Goal: Task Accomplishment & Management: Complete application form

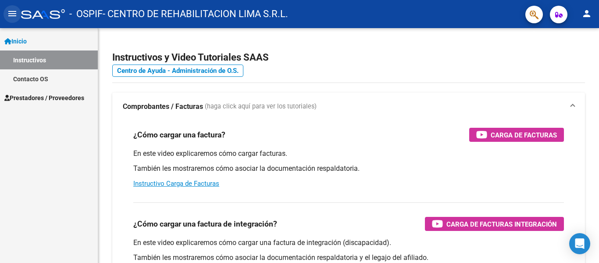
click at [12, 10] on mat-icon "menu" at bounding box center [12, 13] width 11 height 11
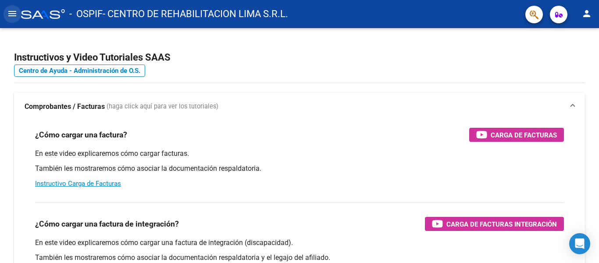
click at [12, 18] on mat-icon "menu" at bounding box center [12, 13] width 11 height 11
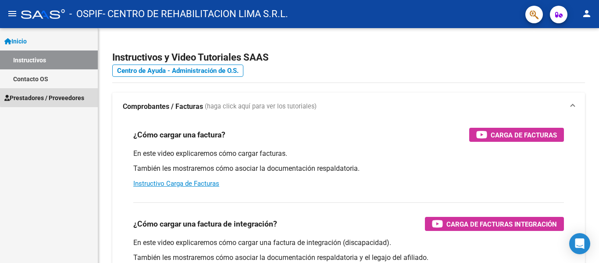
click at [56, 92] on link "Prestadores / Proveedores" at bounding box center [49, 97] width 98 height 19
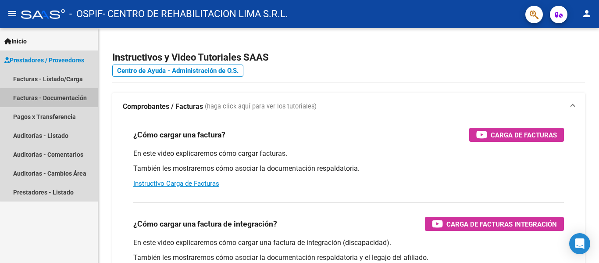
click at [60, 105] on link "Facturas - Documentación" at bounding box center [49, 97] width 98 height 19
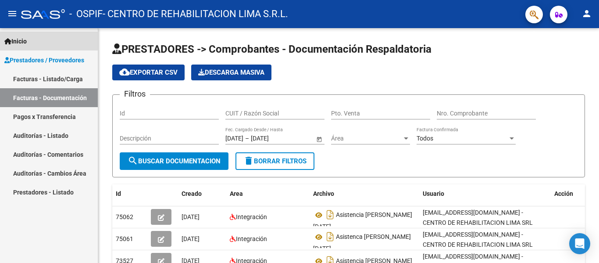
click at [43, 44] on link "Inicio" at bounding box center [49, 41] width 98 height 19
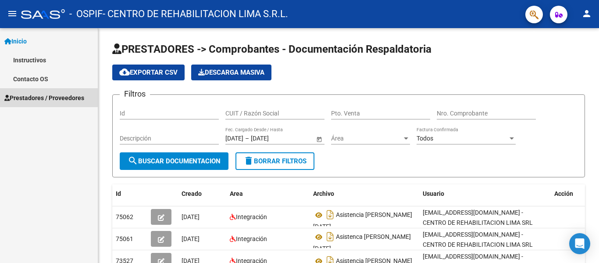
click at [47, 95] on span "Prestadores / Proveedores" at bounding box center [44, 98] width 80 height 10
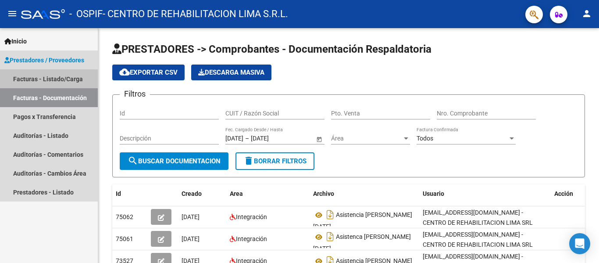
click at [53, 81] on link "Facturas - Listado/Carga" at bounding box center [49, 78] width 98 height 19
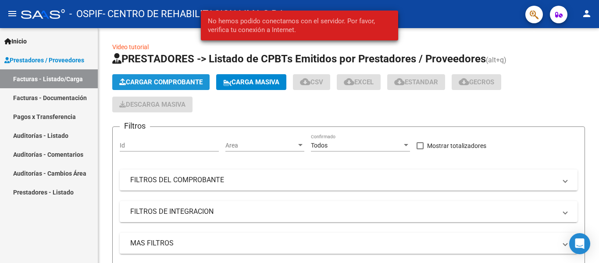
click at [148, 77] on button "Cargar Comprobante" at bounding box center [160, 82] width 97 height 16
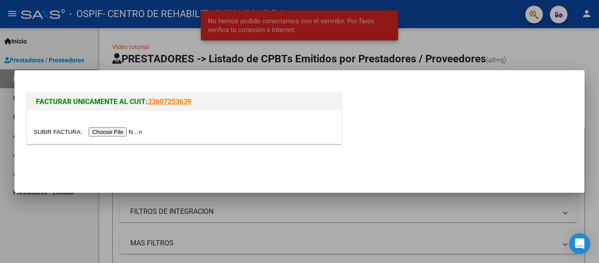
click at [116, 133] on input "file" at bounding box center [89, 131] width 111 height 9
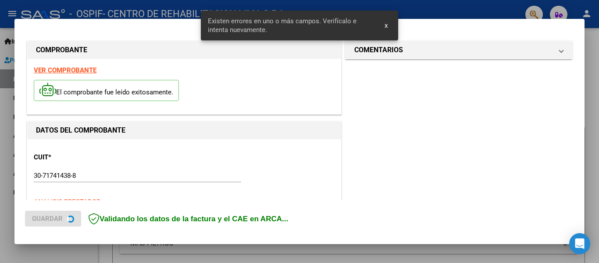
scroll to position [203, 0]
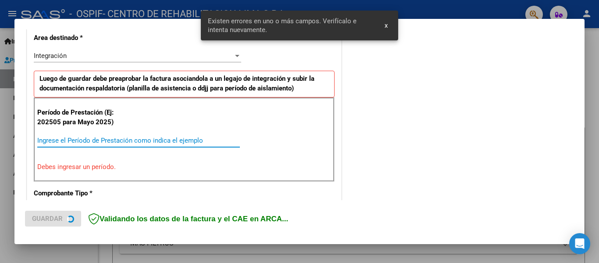
click at [132, 140] on input "Ingrese el Período de Prestación como indica el ejemplo" at bounding box center [138, 140] width 203 height 8
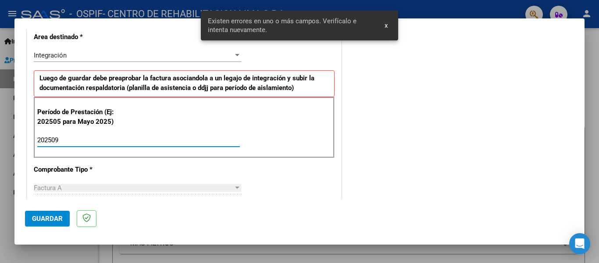
type input "202509"
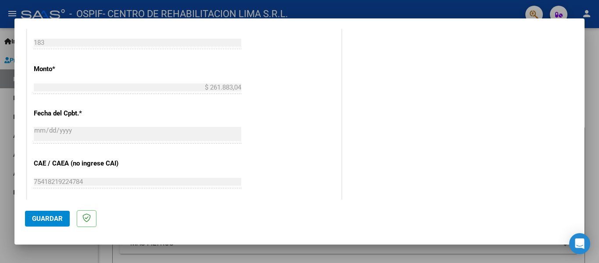
scroll to position [601, 0]
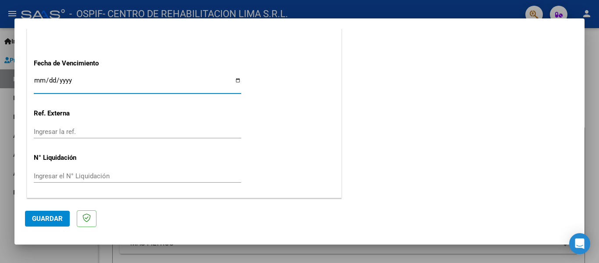
click at [36, 83] on input "Ingresar la fecha" at bounding box center [137, 84] width 207 height 14
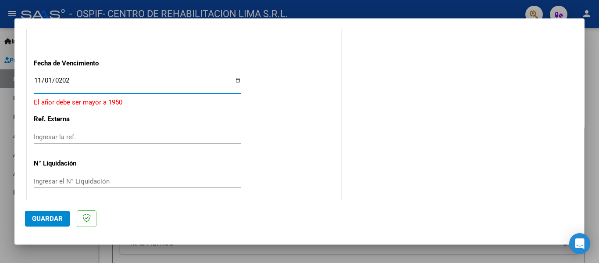
type input "[DATE]"
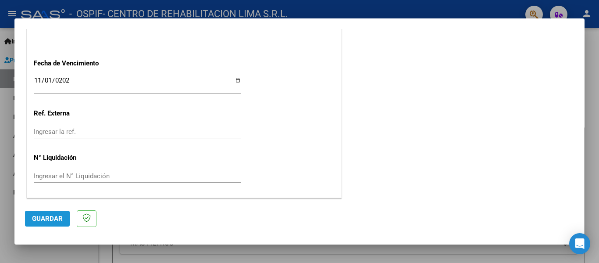
click at [57, 213] on button "Guardar" at bounding box center [47, 218] width 45 height 16
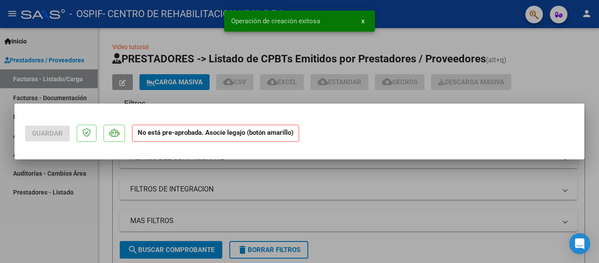
scroll to position [0, 0]
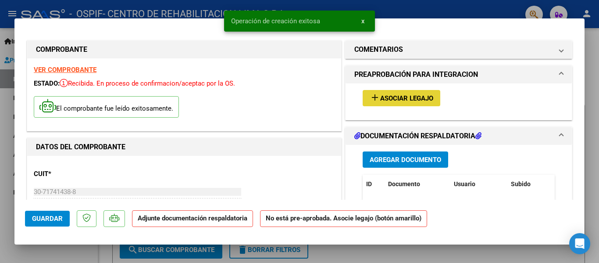
click at [388, 93] on button "add Asociar Legajo" at bounding box center [402, 98] width 78 height 16
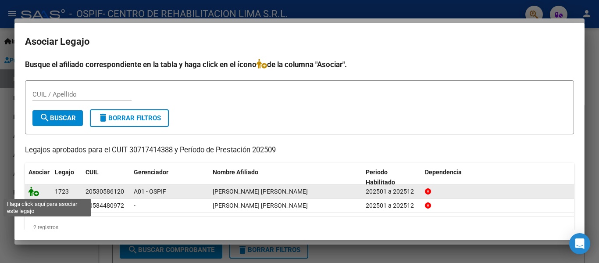
click at [32, 193] on icon at bounding box center [33, 191] width 11 height 10
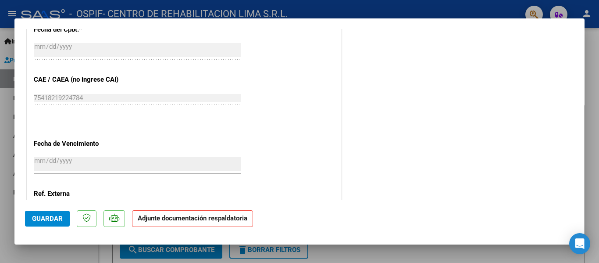
scroll to position [614, 0]
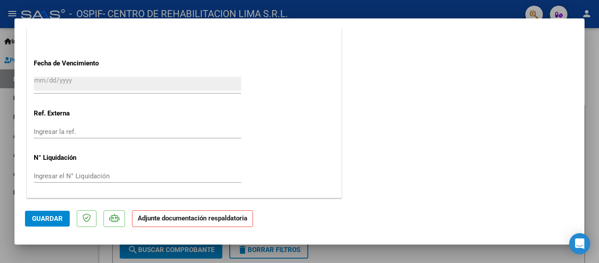
drag, startPoint x: 575, startPoint y: 195, endPoint x: 290, endPoint y: 239, distance: 288.0
click at [570, 195] on mat-dialog-content "COMPROBANTE VER COMPROBANTE ESTADO: Recibida. En proceso de confirmacion/acepta…" at bounding box center [299, 114] width 570 height 171
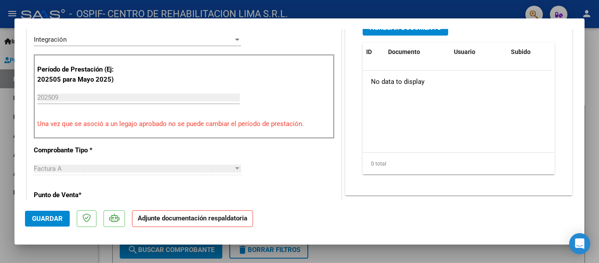
scroll to position [163, 0]
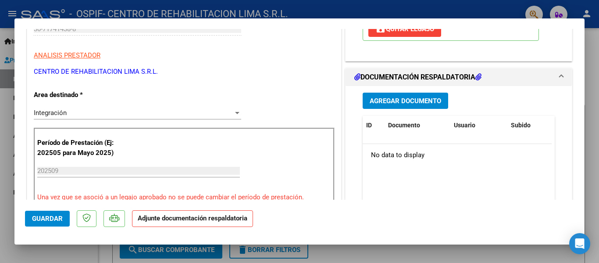
click at [402, 91] on div "Agregar Documento ID Documento Usuario Subido Acción No data to display 0 total…" at bounding box center [458, 173] width 205 height 175
click at [401, 99] on span "Agregar Documento" at bounding box center [405, 101] width 71 height 8
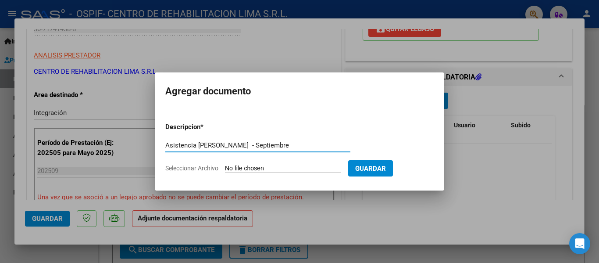
type input "Asistencia [PERSON_NAME] - Septiembre"
click at [288, 169] on input "Seleccionar Archivo" at bounding box center [283, 168] width 116 height 8
type input "C:\fakepath\Asistencia [PERSON_NAME].pdf"
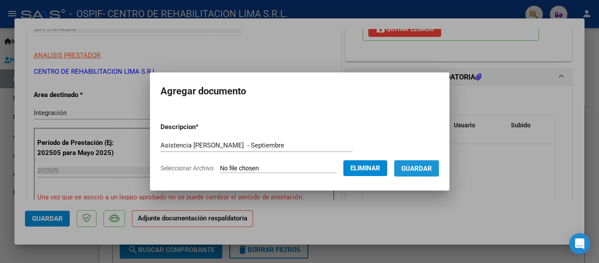
click at [419, 164] on span "Guardar" at bounding box center [416, 168] width 31 height 8
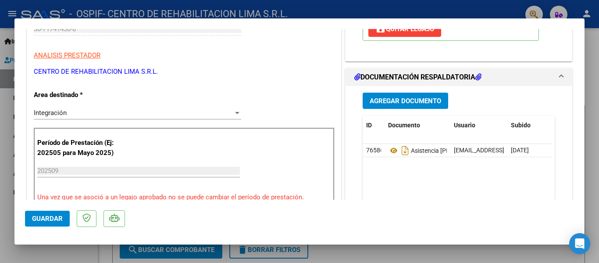
scroll to position [62, 0]
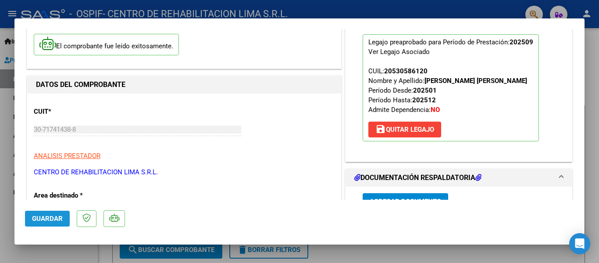
click at [33, 221] on span "Guardar" at bounding box center [47, 218] width 31 height 8
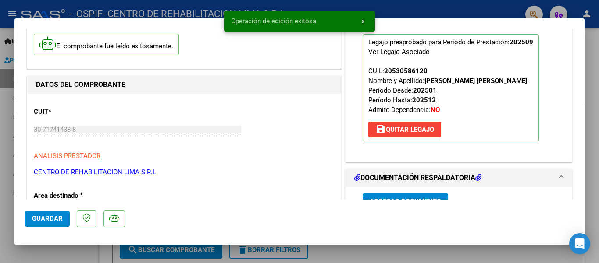
click at [0, 157] on div at bounding box center [299, 131] width 599 height 263
type input "$ 0,00"
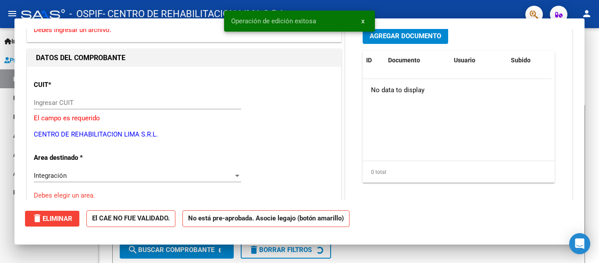
scroll to position [68, 0]
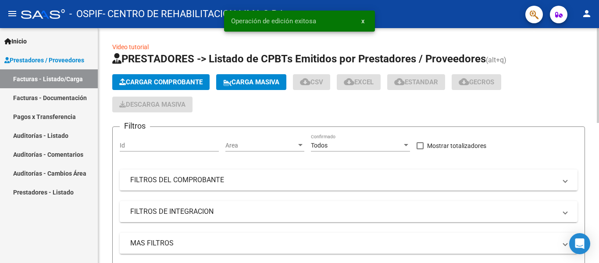
click at [126, 80] on span "Cargar Comprobante" at bounding box center [160, 82] width 83 height 8
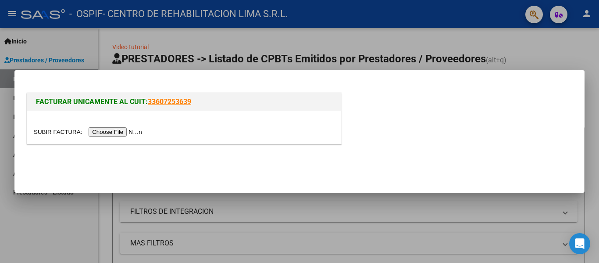
click at [124, 129] on input "file" at bounding box center [89, 131] width 111 height 9
click at [490, 15] on div at bounding box center [299, 131] width 599 height 263
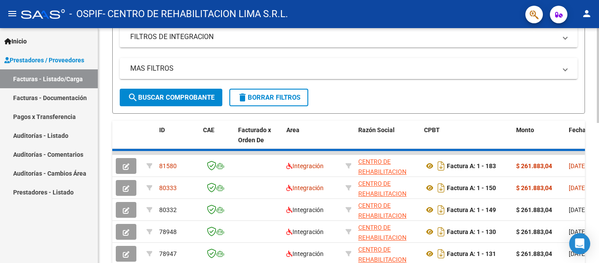
scroll to position [196, 0]
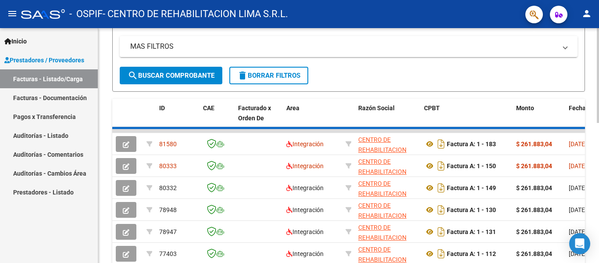
click at [598, 151] on div at bounding box center [598, 156] width 2 height 95
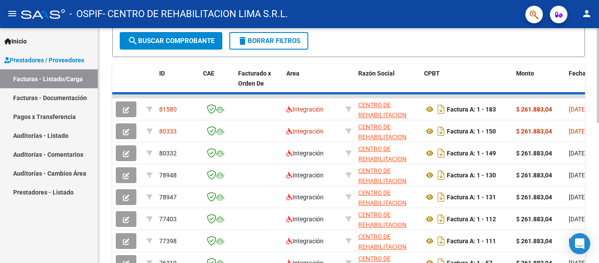
click at [598, 129] on div at bounding box center [598, 170] width 2 height 95
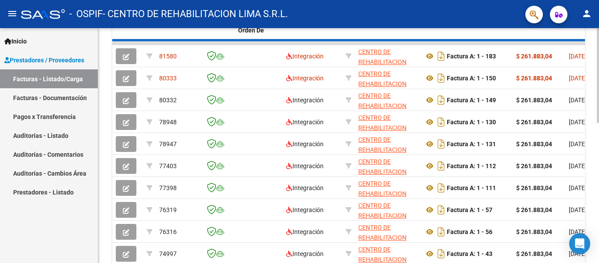
scroll to position [346, 0]
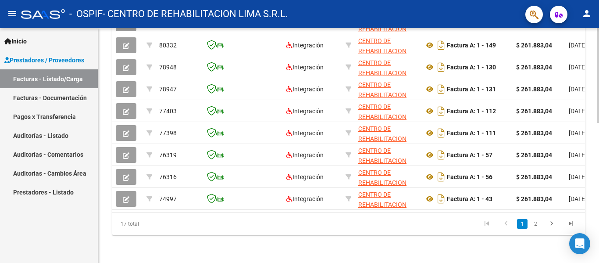
click at [598, 206] on div at bounding box center [598, 215] width 2 height 95
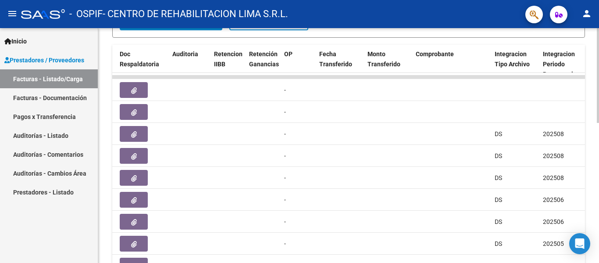
scroll to position [253, 0]
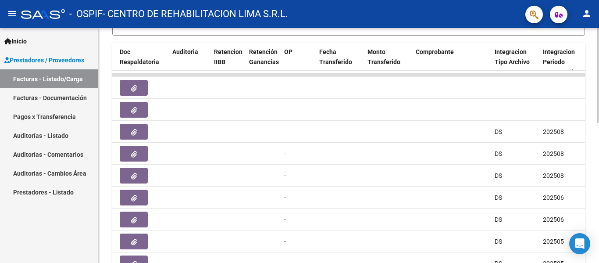
click at [598, 137] on div at bounding box center [598, 179] width 2 height 95
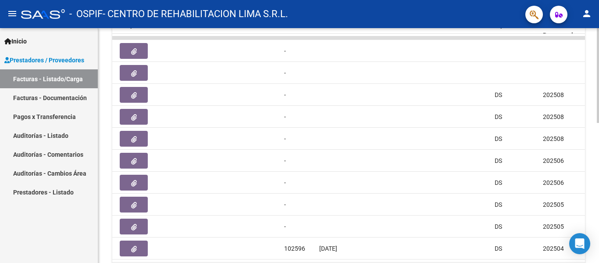
click at [584, 167] on div "Video tutorial PRESTADORES -> Listado de CPBTs Emitidos por Prestadores / Prove…" at bounding box center [349, 25] width 503 height 573
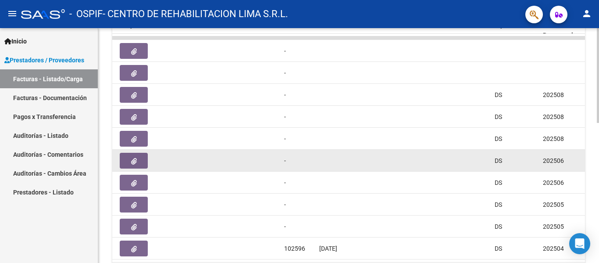
scroll to position [292, 0]
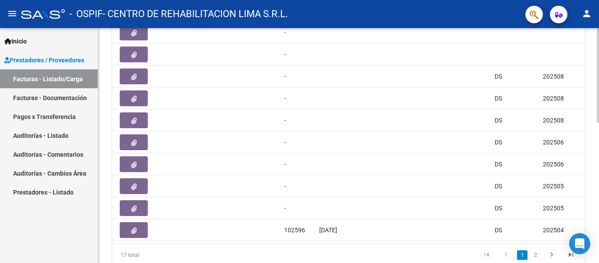
click at [598, 188] on div at bounding box center [598, 202] width 2 height 95
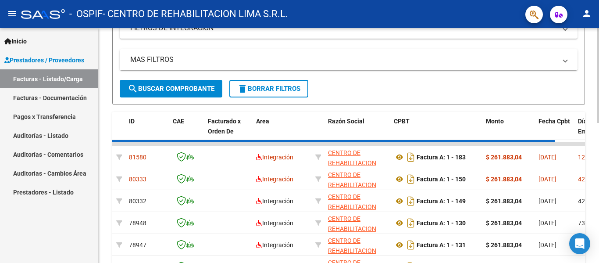
scroll to position [178, 0]
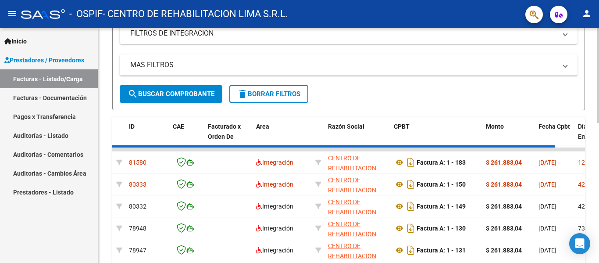
click at [595, 131] on div "Video tutorial PRESTADORES -> Listado de CPBTs Emitidos por Prestadores / Prove…" at bounding box center [349, 136] width 503 height 573
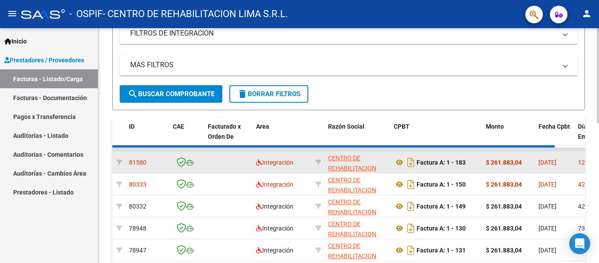
click at [115, 163] on datatable-body-cell at bounding box center [119, 161] width 13 height 21
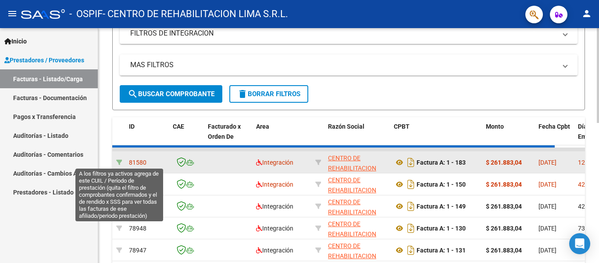
click at [119, 163] on icon at bounding box center [119, 162] width 6 height 6
type input "202509"
type input "20530586120"
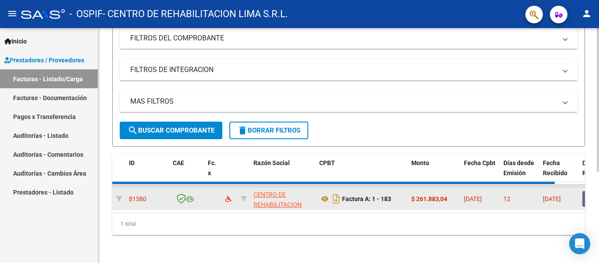
scroll to position [149, 0]
click at [122, 190] on datatable-body-cell at bounding box center [119, 198] width 13 height 21
click at [117, 196] on icon at bounding box center [119, 199] width 6 height 6
click at [114, 188] on datatable-body-cell at bounding box center [119, 198] width 13 height 21
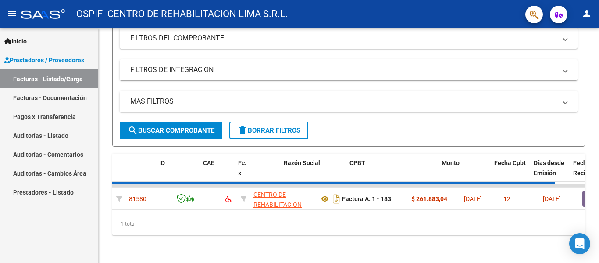
scroll to position [0, 0]
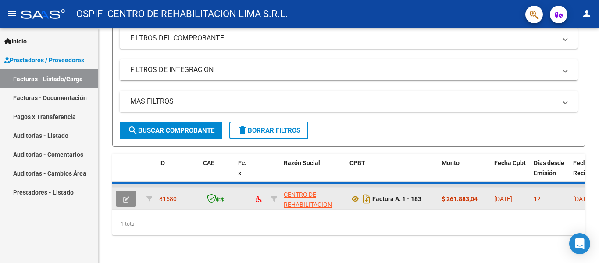
click at [116, 197] on button "button" at bounding box center [126, 199] width 21 height 16
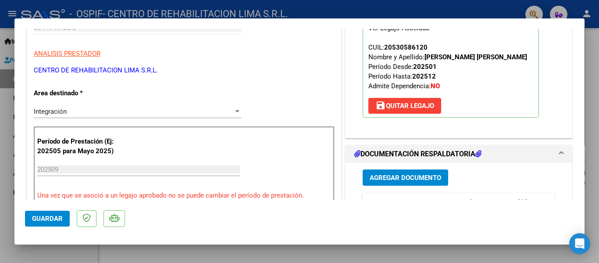
scroll to position [141, 0]
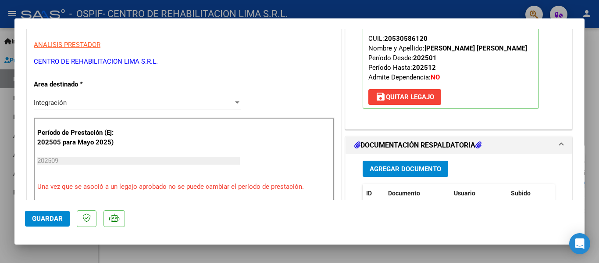
click at [430, 95] on span "save [PERSON_NAME]" at bounding box center [404, 97] width 59 height 8
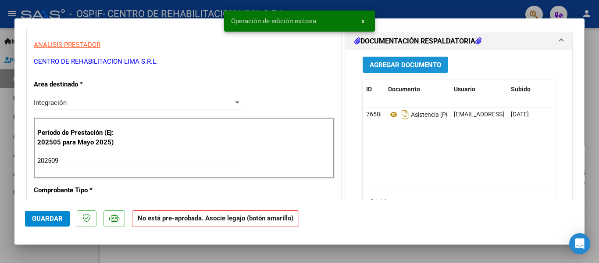
click at [422, 64] on span "Agregar Documento" at bounding box center [405, 65] width 71 height 8
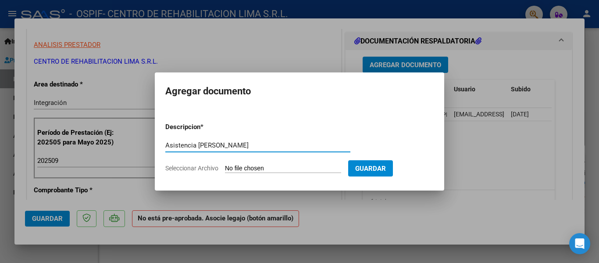
type input "Asistencia [PERSON_NAME]"
click at [270, 166] on input "Seleccionar Archivo" at bounding box center [283, 168] width 116 height 8
type input "C:\fakepath\Asistencia [PERSON_NAME].pdf"
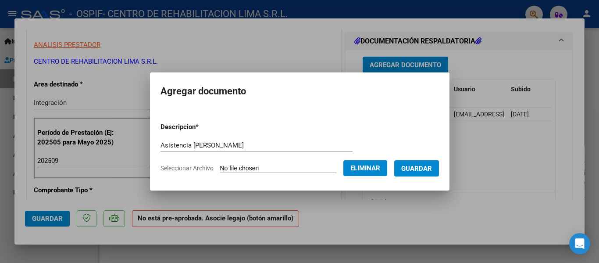
click at [417, 169] on span "Guardar" at bounding box center [416, 168] width 31 height 8
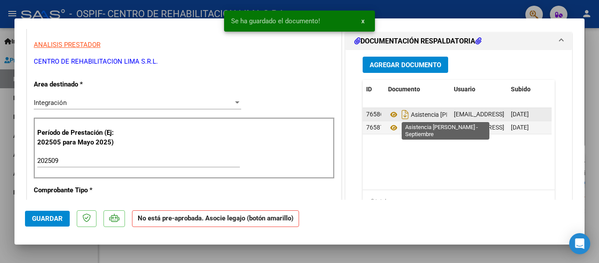
click at [412, 111] on span "Asistencia [PERSON_NAME] - Septiembre" at bounding box center [455, 114] width 134 height 7
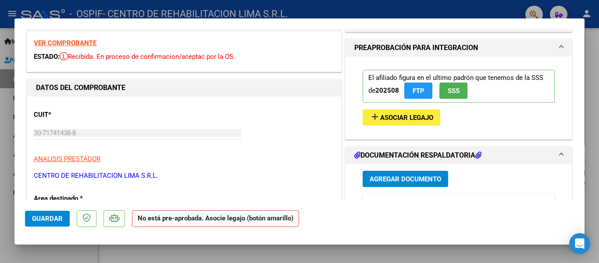
scroll to position [25, 0]
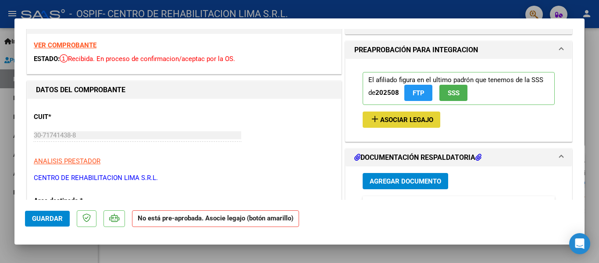
click at [367, 112] on button "add Asociar Legajo" at bounding box center [402, 119] width 78 height 16
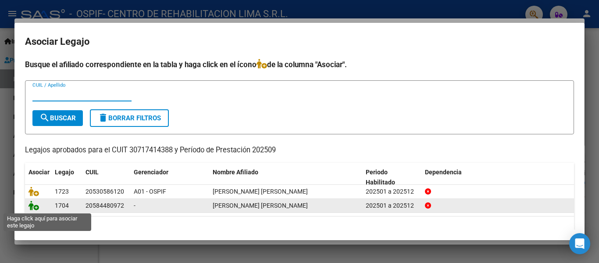
click at [30, 207] on icon at bounding box center [33, 205] width 11 height 10
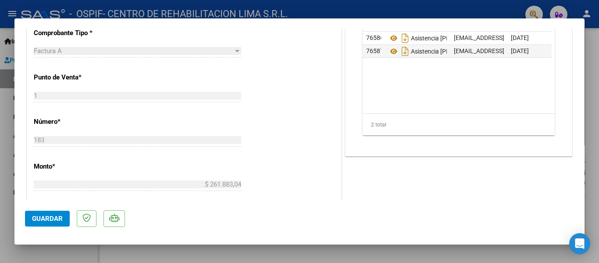
scroll to position [376, 0]
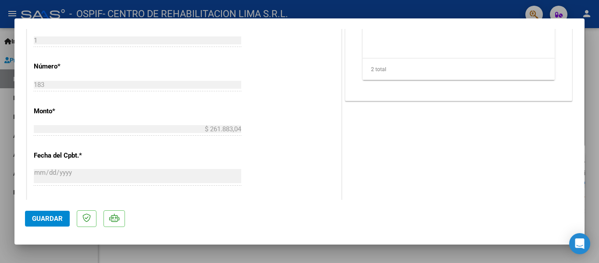
click at [38, 223] on button "Guardar" at bounding box center [47, 218] width 45 height 16
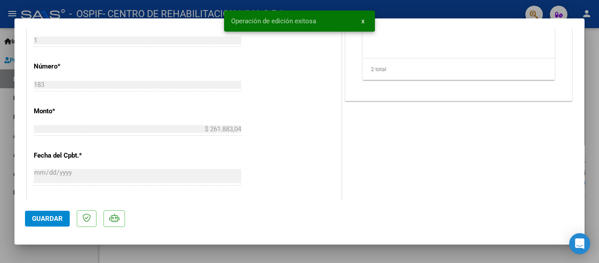
click at [0, 168] on div at bounding box center [299, 131] width 599 height 263
type input "$ 0,00"
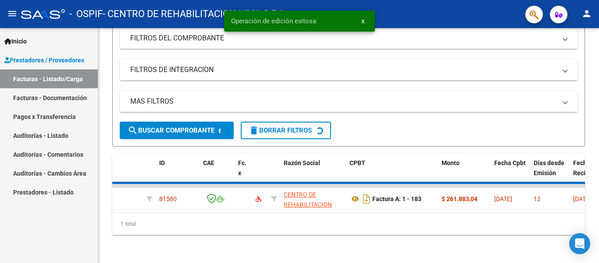
scroll to position [113, 0]
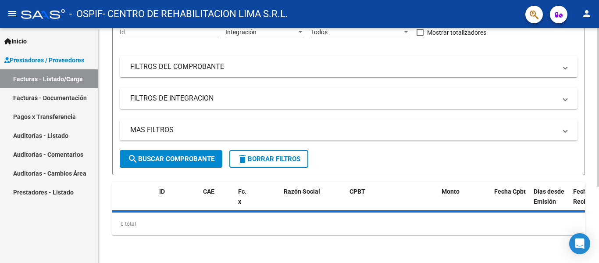
click at [598, 177] on div at bounding box center [598, 183] width 2 height 158
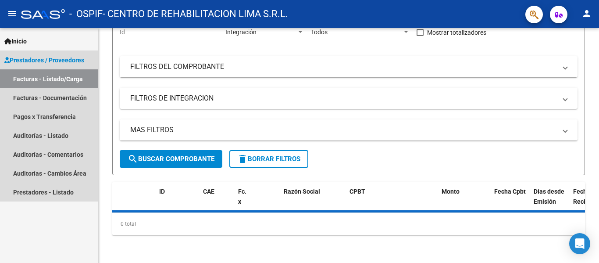
click at [41, 78] on link "Facturas - Listado/Carga" at bounding box center [49, 78] width 98 height 19
click at [72, 93] on link "Facturas - Documentación" at bounding box center [49, 97] width 98 height 19
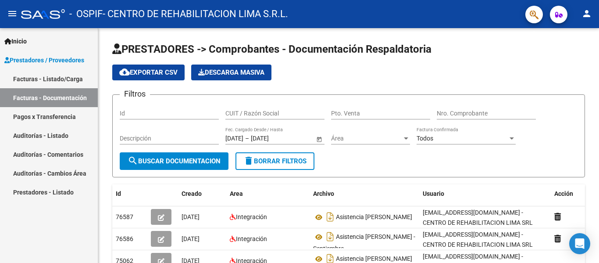
click at [77, 81] on link "Facturas - Listado/Carga" at bounding box center [49, 78] width 98 height 19
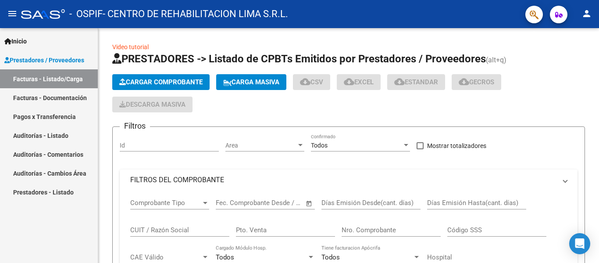
click at [76, 99] on link "Facturas - Documentación" at bounding box center [49, 97] width 98 height 19
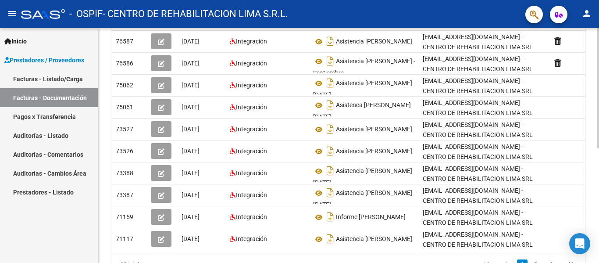
click at [598, 212] on div at bounding box center [598, 181] width 2 height 120
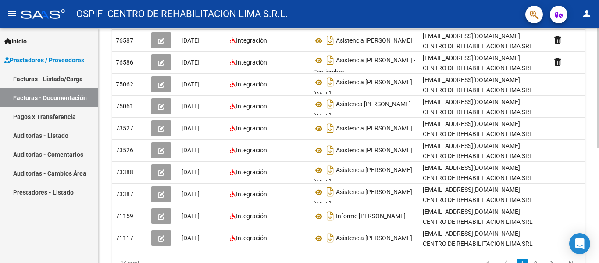
scroll to position [187, 0]
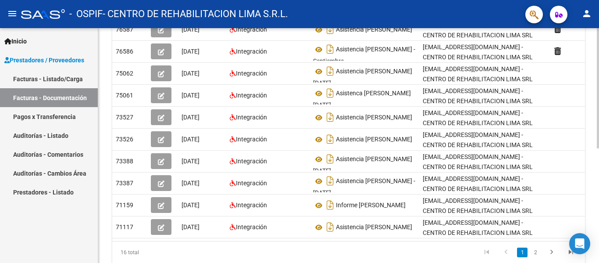
click at [598, 217] on div at bounding box center [598, 187] width 2 height 120
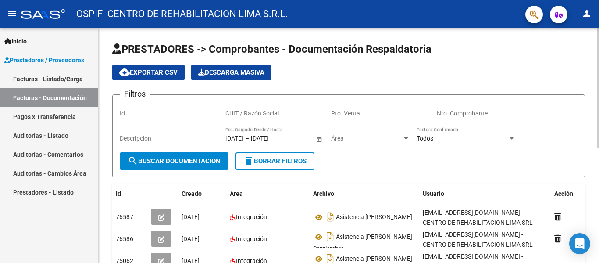
click at [598, 96] on div at bounding box center [598, 145] width 2 height 235
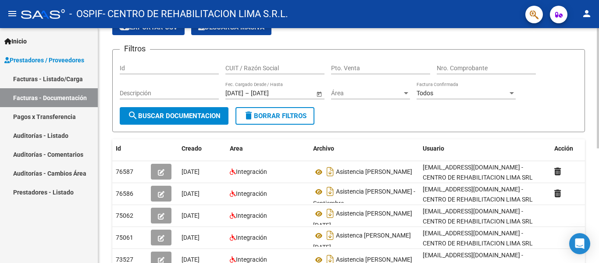
scroll to position [53, 0]
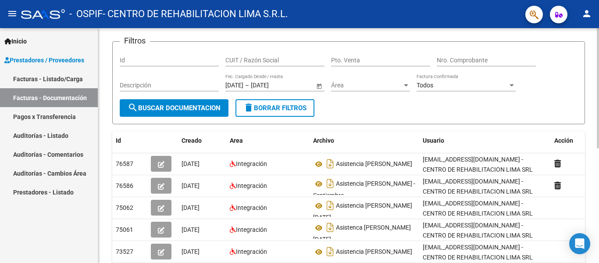
click at [598, 123] on div at bounding box center [598, 116] width 2 height 120
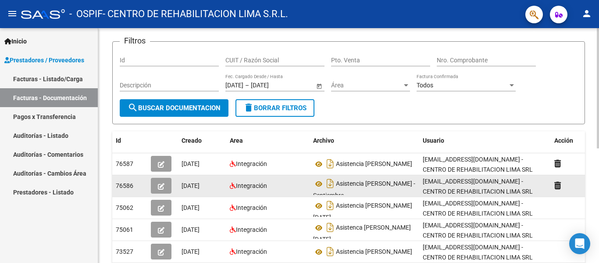
click at [557, 180] on datatable-body-cell at bounding box center [573, 185] width 44 height 21
click at [557, 186] on icon at bounding box center [557, 185] width 7 height 8
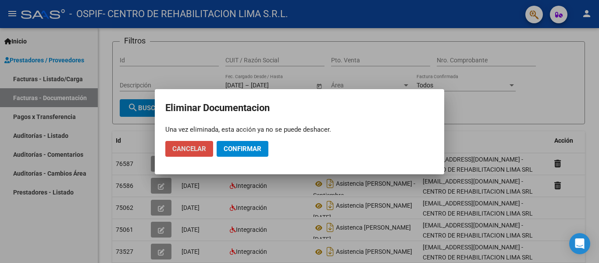
click at [171, 153] on button "Cancelar" at bounding box center [189, 149] width 48 height 16
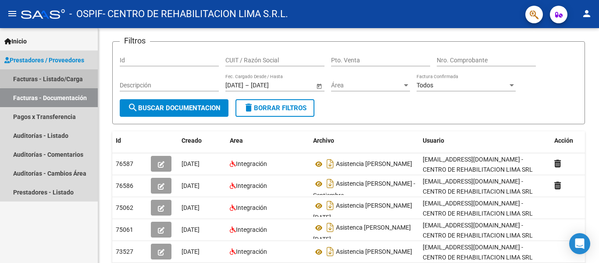
click at [57, 75] on link "Facturas - Listado/Carga" at bounding box center [49, 78] width 98 height 19
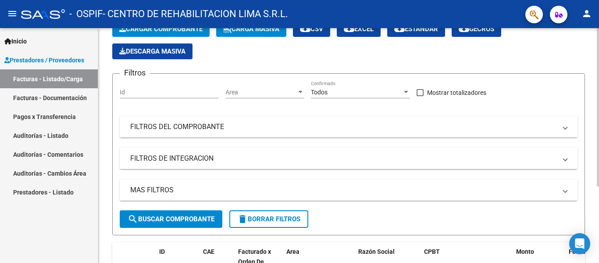
click at [172, 28] on span "Cargar Comprobante" at bounding box center [160, 29] width 83 height 8
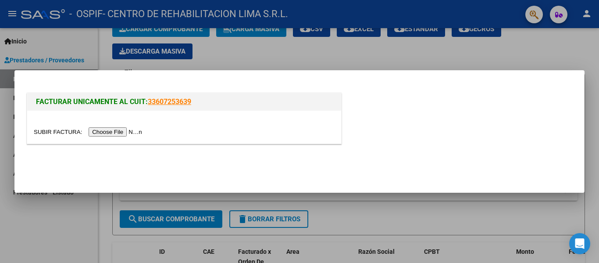
click at [135, 131] on input "file" at bounding box center [89, 131] width 111 height 9
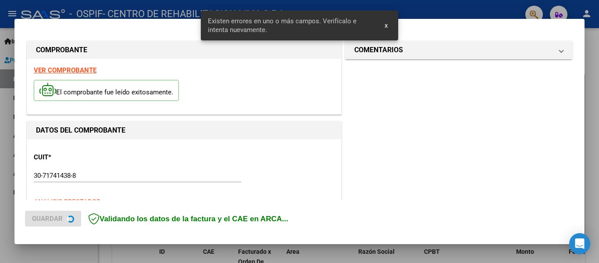
scroll to position [203, 0]
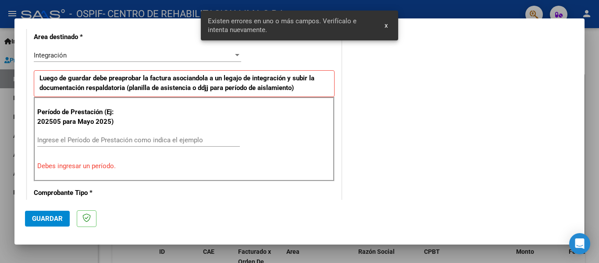
click at [178, 146] on div "Ingrese el Período de Prestación como indica el ejemplo" at bounding box center [138, 139] width 203 height 13
click at [172, 141] on input "Ingrese el Período de Prestación como indica el ejemplo" at bounding box center [138, 140] width 203 height 8
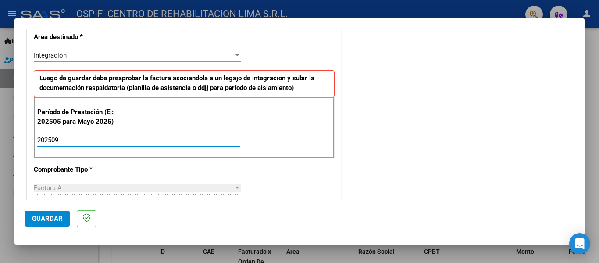
type input "202509"
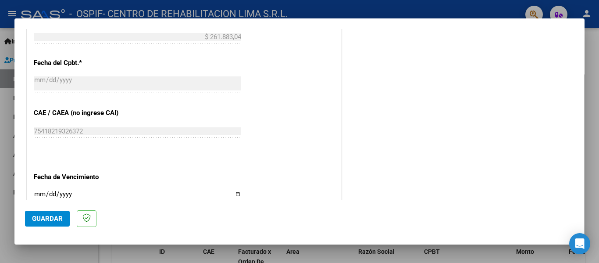
scroll to position [584, 0]
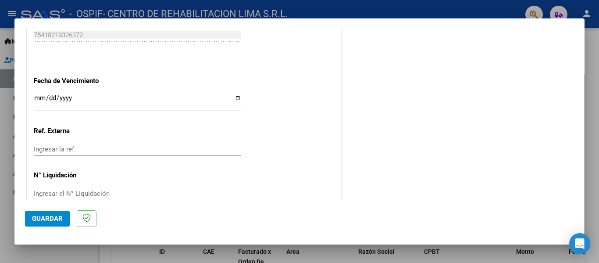
click at [37, 97] on input "Ingresar la fecha" at bounding box center [137, 101] width 207 height 14
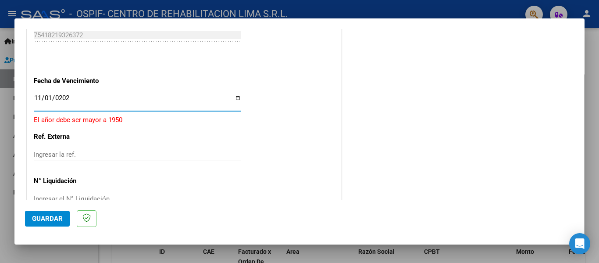
type input "[DATE]"
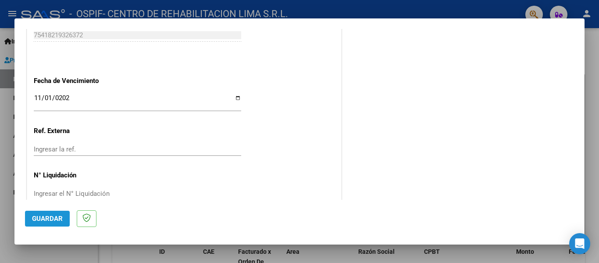
click at [55, 212] on button "Guardar" at bounding box center [47, 218] width 45 height 16
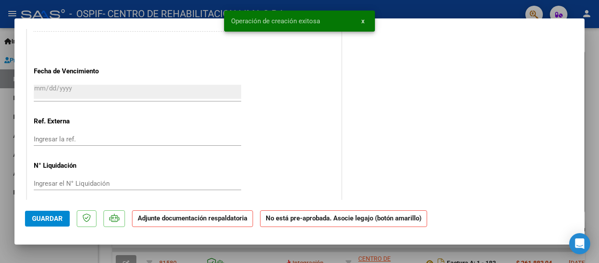
scroll to position [0, 0]
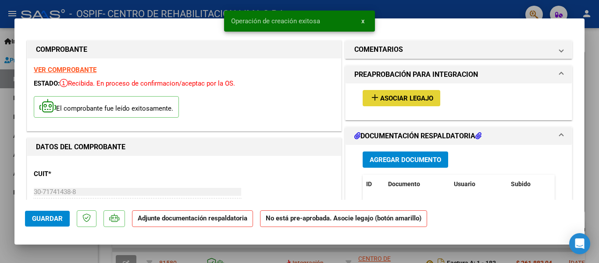
click at [423, 101] on span "Asociar Legajo" at bounding box center [406, 98] width 53 height 8
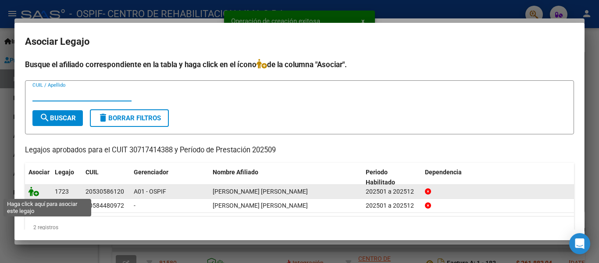
click at [36, 194] on icon at bounding box center [33, 191] width 11 height 10
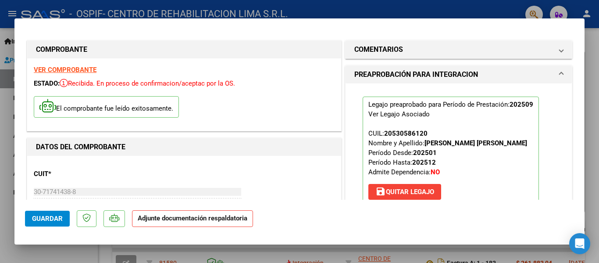
click at [577, 64] on mat-dialog-content "COMPROBANTE VER COMPROBANTE ESTADO: Recibida. En proceso de confirmacion/acepta…" at bounding box center [299, 114] width 570 height 171
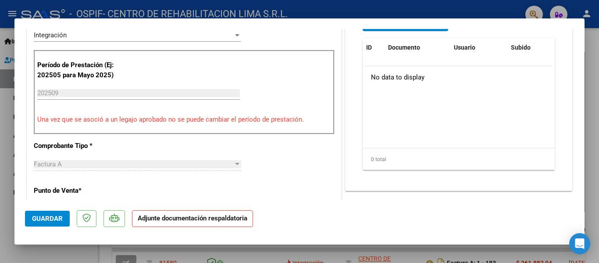
click at [418, 30] on button "Agregar Documento" at bounding box center [405, 23] width 85 height 16
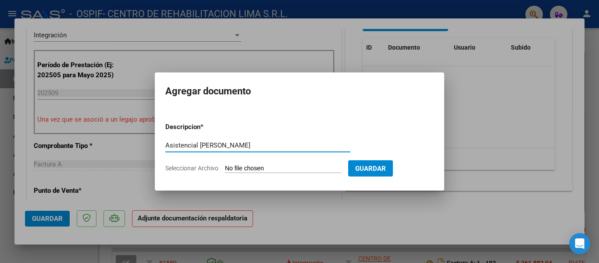
type input "Asistencial [PERSON_NAME]"
click at [381, 171] on span "Guardar" at bounding box center [370, 168] width 31 height 8
click at [242, 166] on input "Seleccionar Archivo" at bounding box center [283, 168] width 116 height 8
type input "C:\fakepath\Asistencia [PERSON_NAME].pdf"
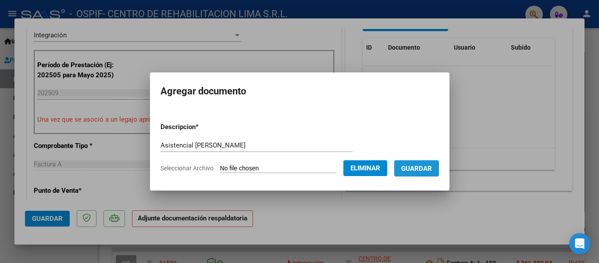
click at [431, 164] on span "Guardar" at bounding box center [416, 168] width 31 height 8
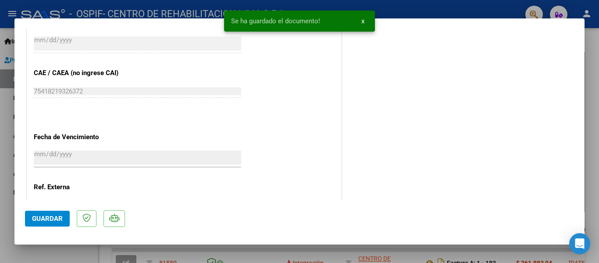
scroll to position [614, 0]
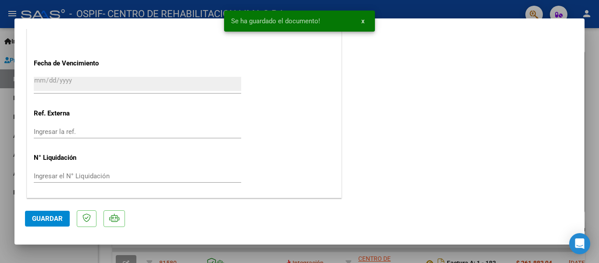
click at [60, 221] on span "Guardar" at bounding box center [47, 218] width 31 height 8
click at [0, 231] on div at bounding box center [299, 131] width 599 height 263
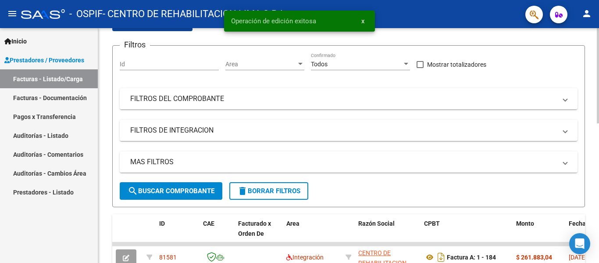
click at [598, 67] on div at bounding box center [598, 109] width 2 height 95
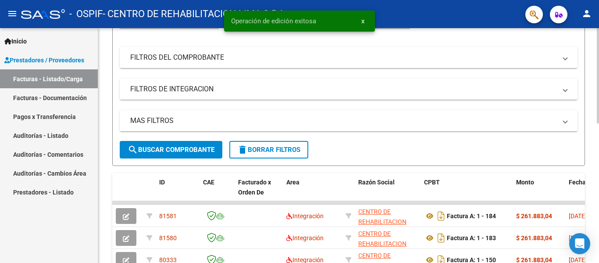
click at [598, 83] on div at bounding box center [598, 126] width 2 height 95
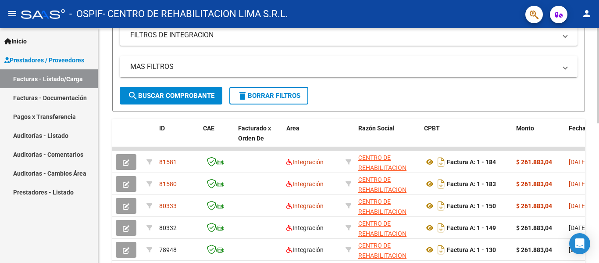
scroll to position [178, 0]
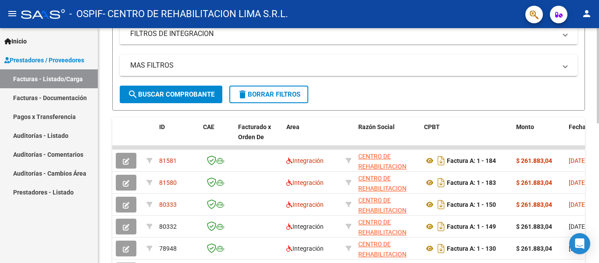
click at [598, 106] on div at bounding box center [598, 149] width 2 height 95
click at [494, 23] on div "menu - OSPIF - CENTRO DE REHABILITACION LIMA S.R.L. person Inicio Instructivos …" at bounding box center [299, 131] width 599 height 263
